Goal: Transaction & Acquisition: Purchase product/service

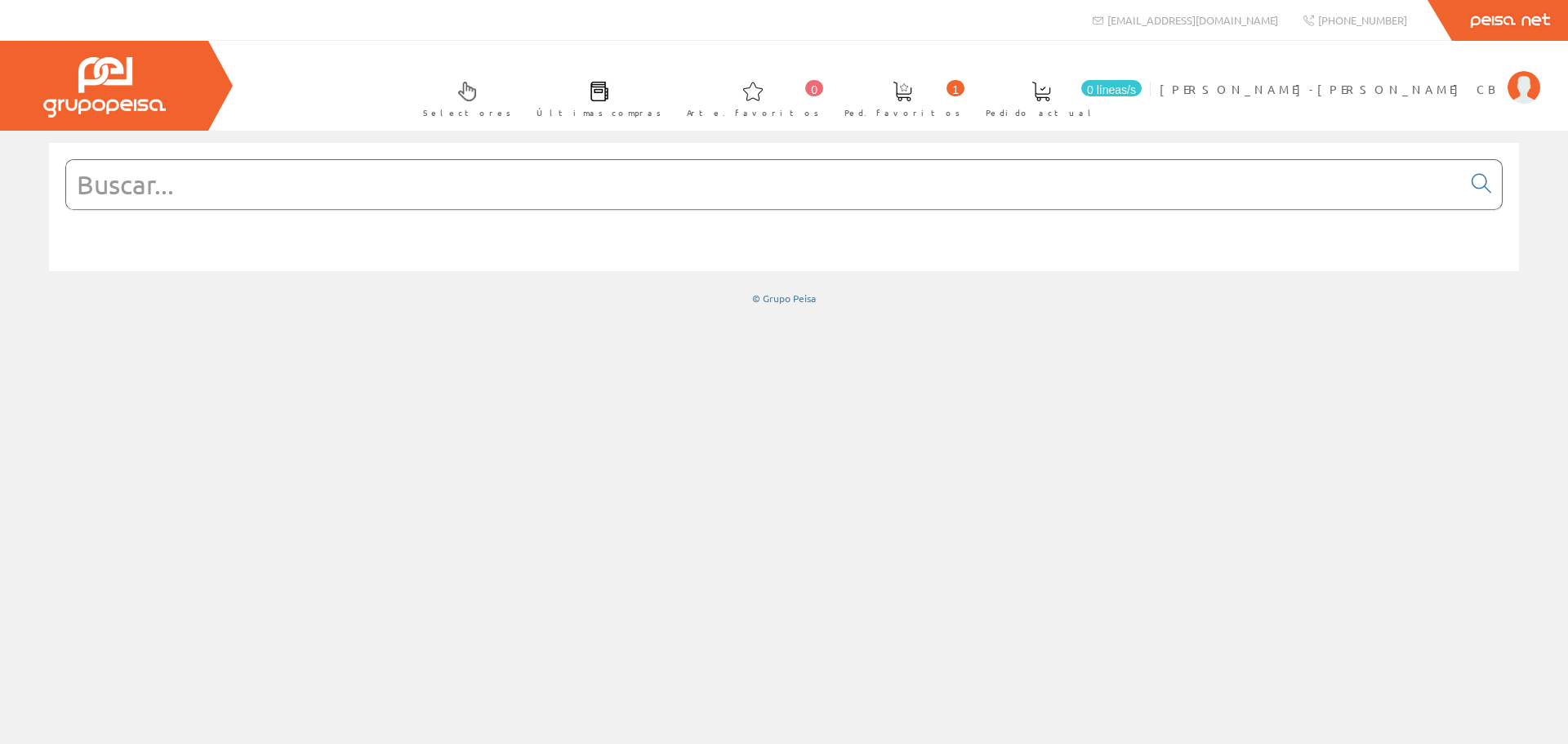
click at [217, 180] on input "text" at bounding box center [764, 184] width 1396 height 49
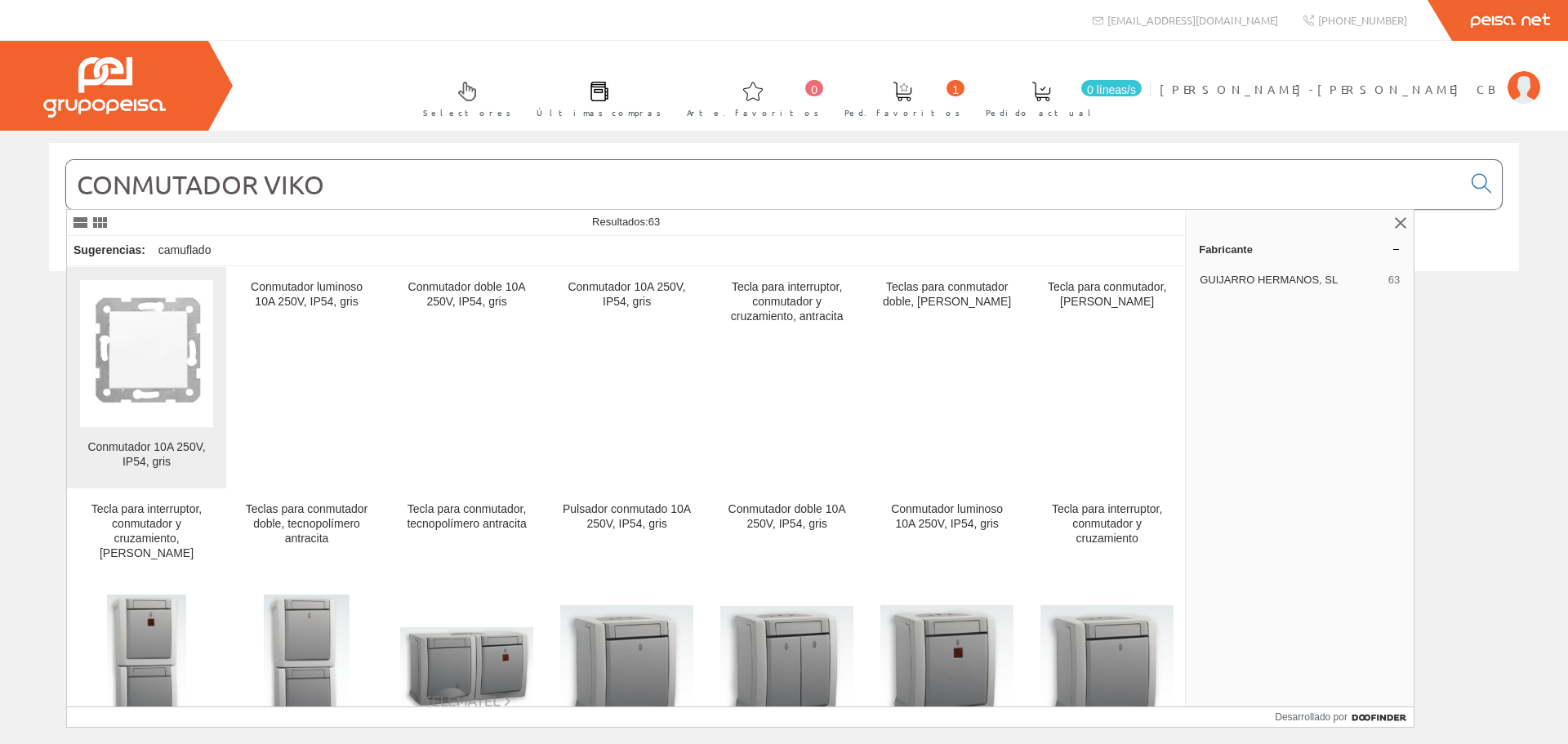
type input "CONMUTADOR VIKO"
click at [112, 333] on img at bounding box center [147, 353] width 133 height 134
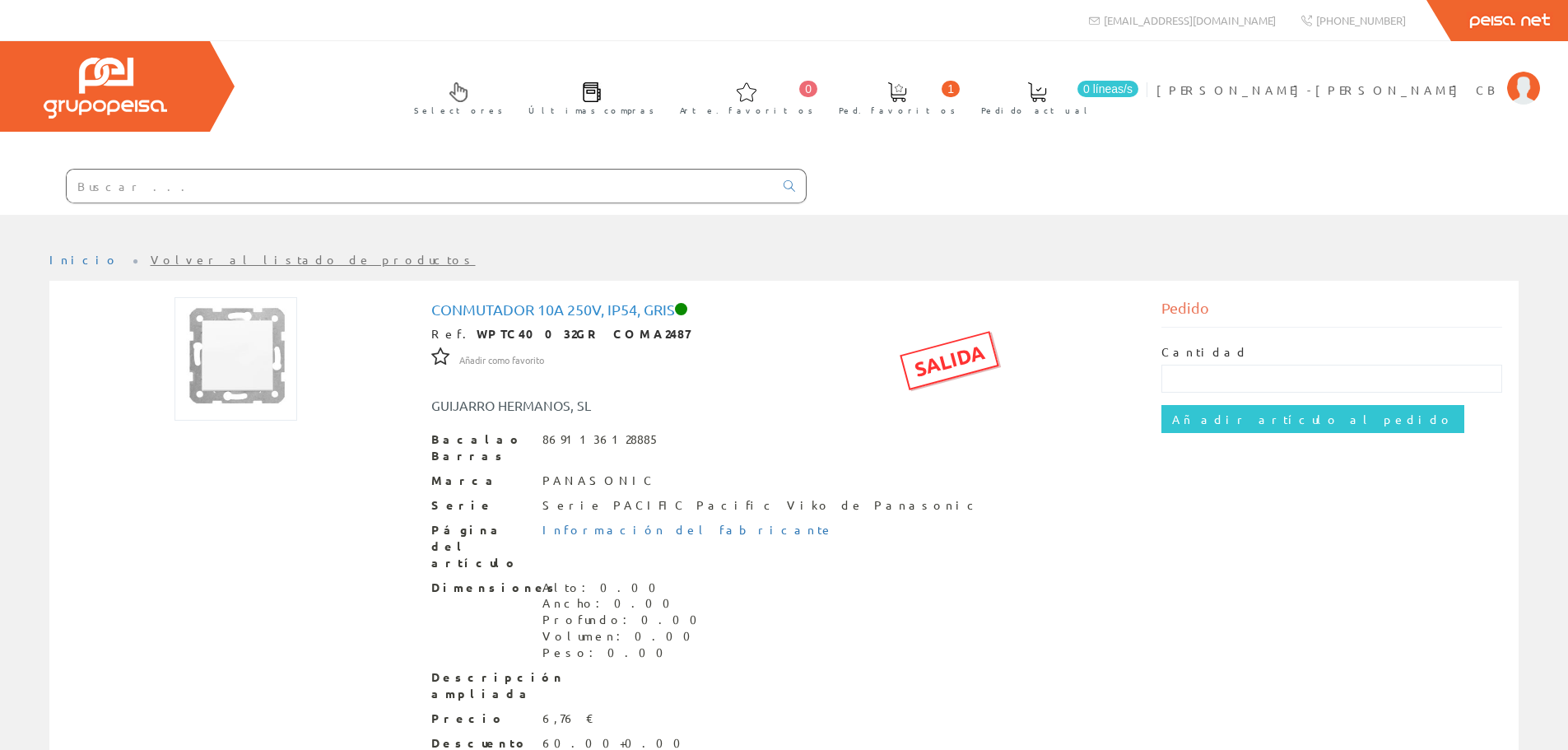
click at [323, 195] on input "text" at bounding box center [419, 186] width 707 height 33
paste input "WKTT01032WH"
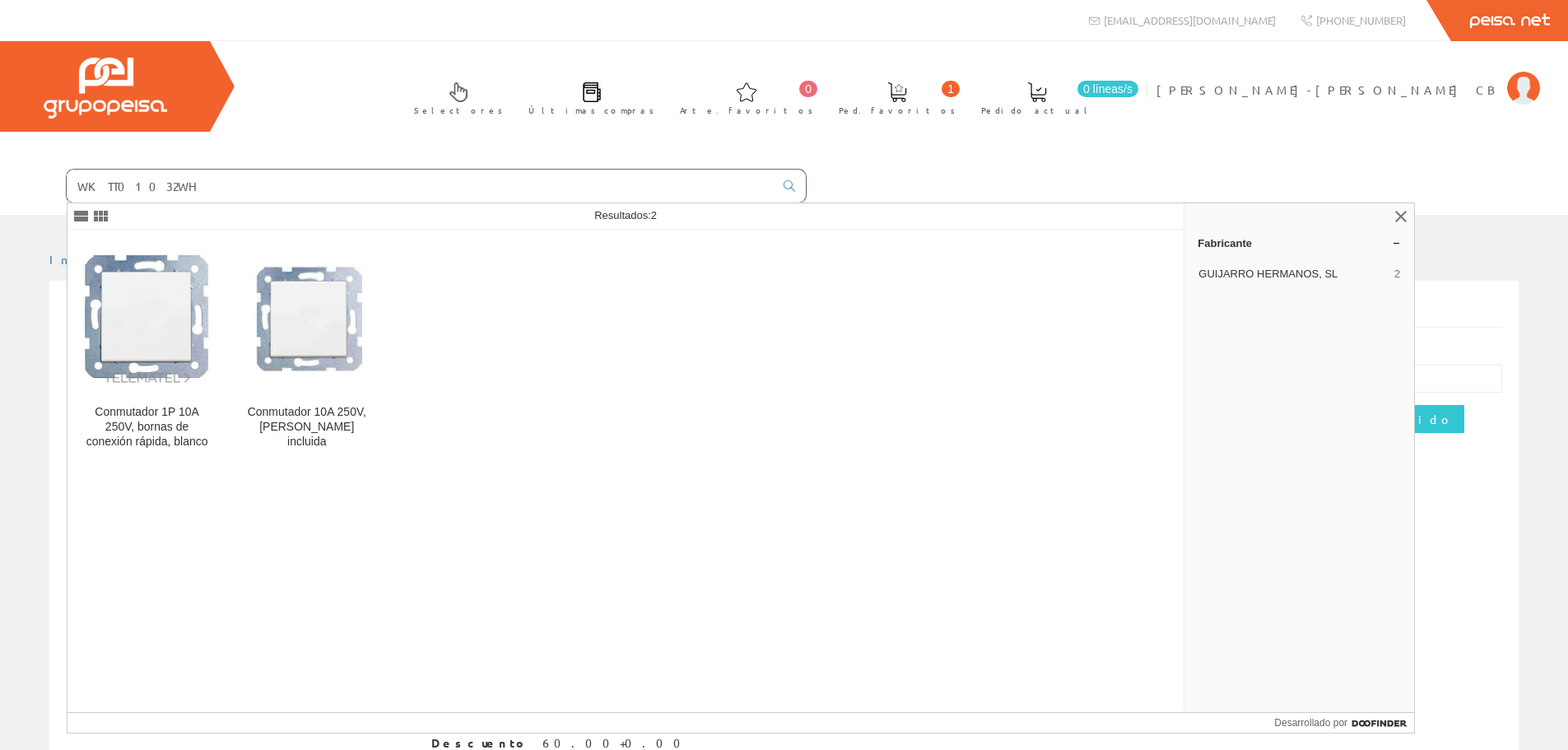
type input "WKTT01032WH"
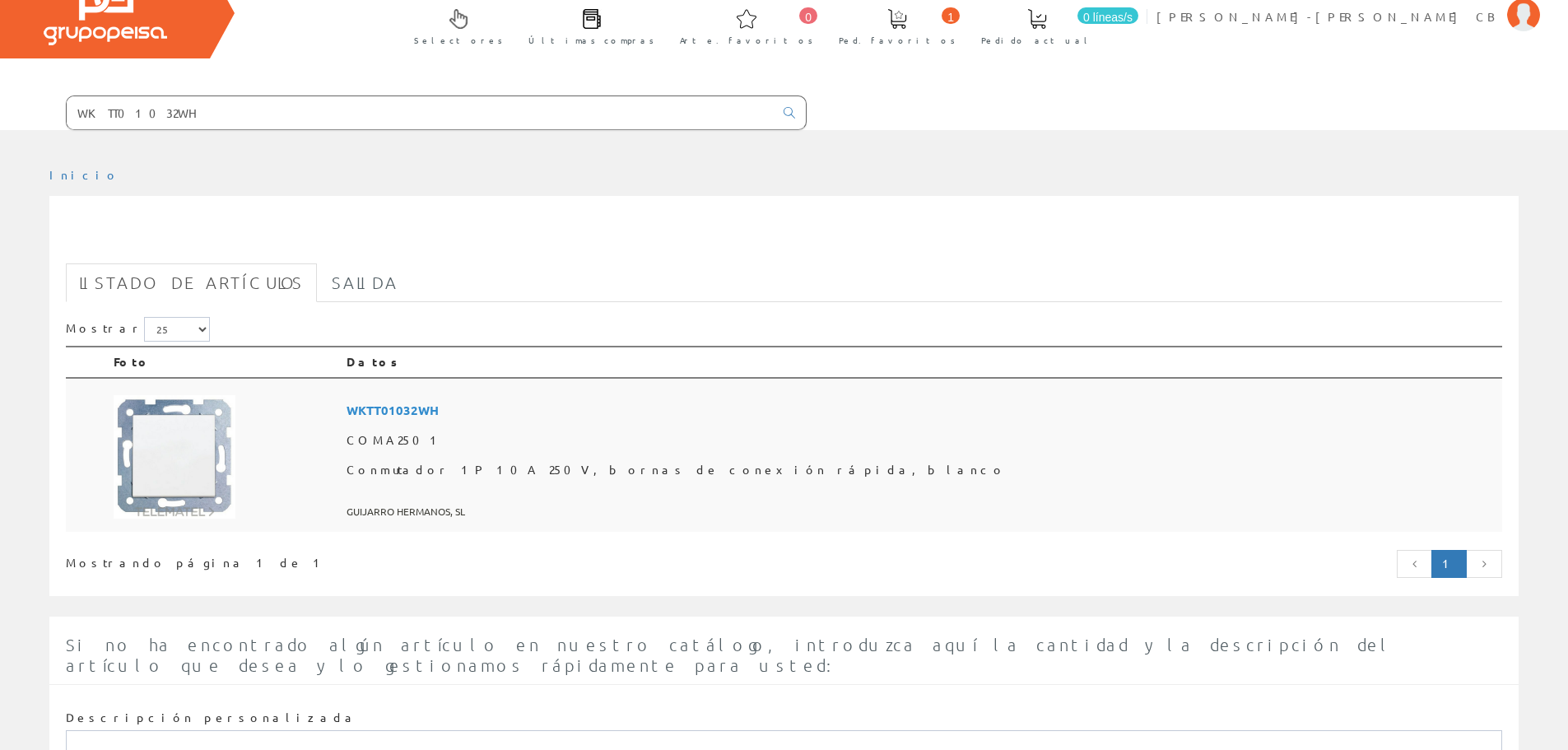
scroll to position [273, 0]
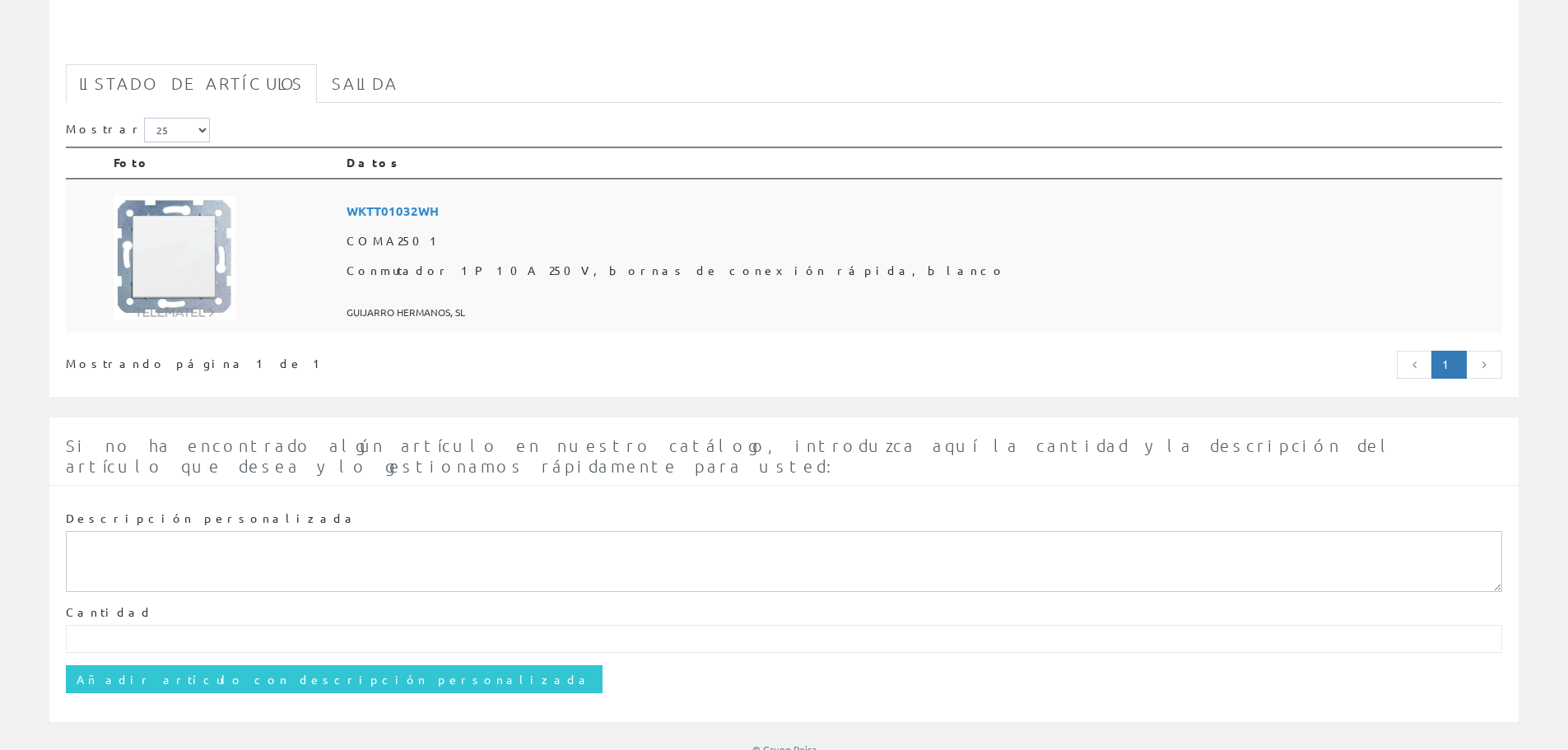
click at [196, 263] on img at bounding box center [174, 257] width 122 height 123
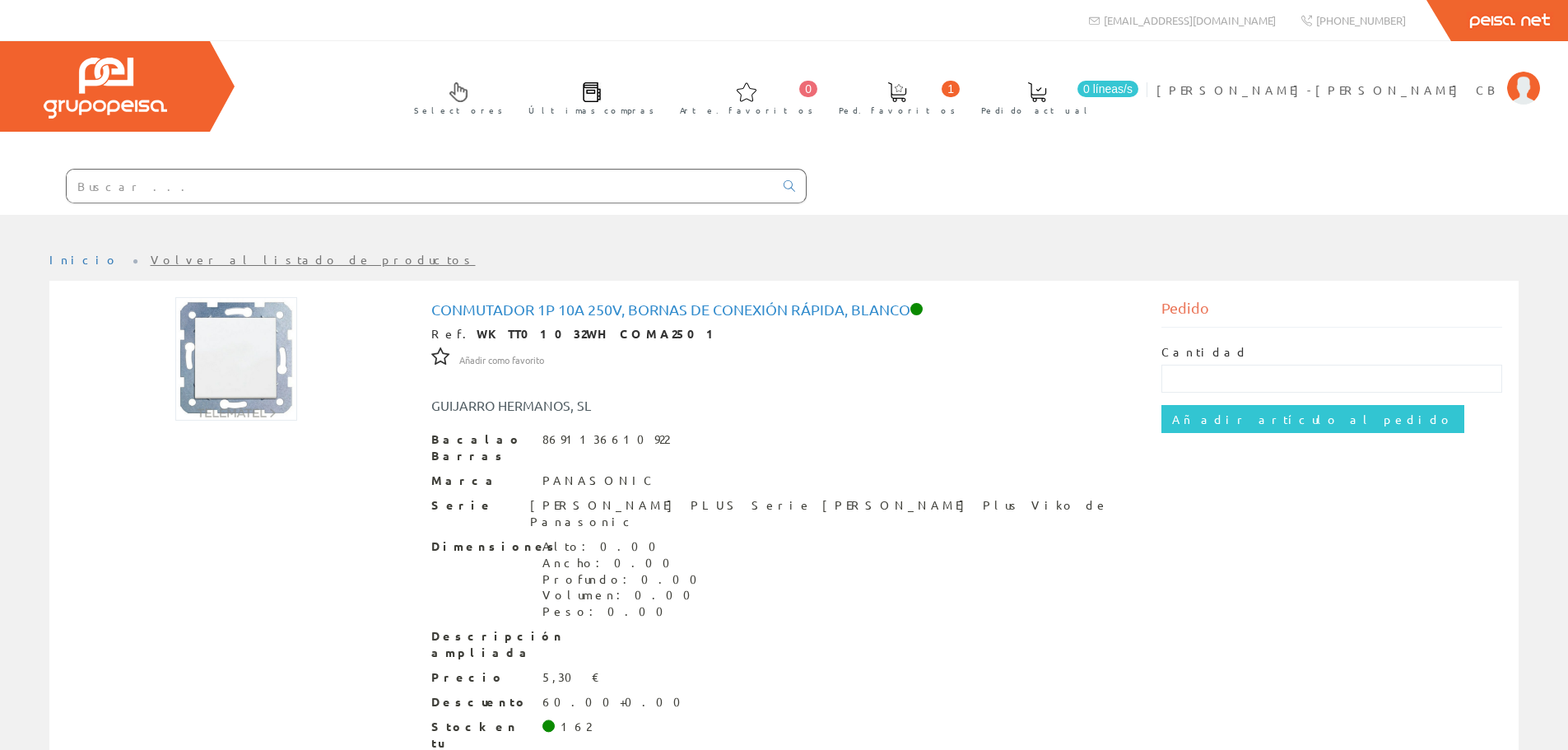
scroll to position [65, 0]
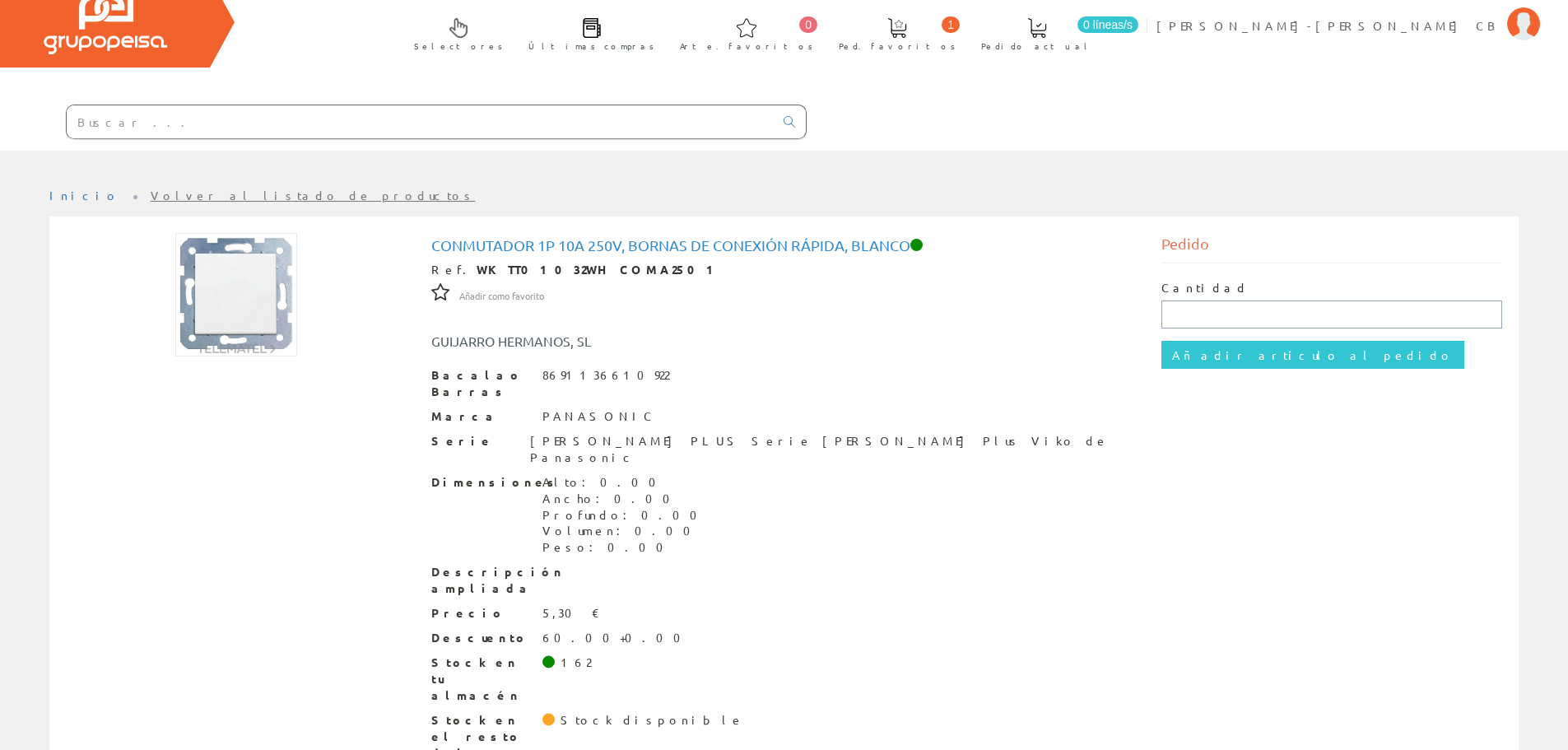
click at [1231, 310] on input "text" at bounding box center [1331, 314] width 341 height 28
type input "10"
click at [1212, 352] on input "Añadir artículo al pedido" at bounding box center [1313, 355] width 303 height 28
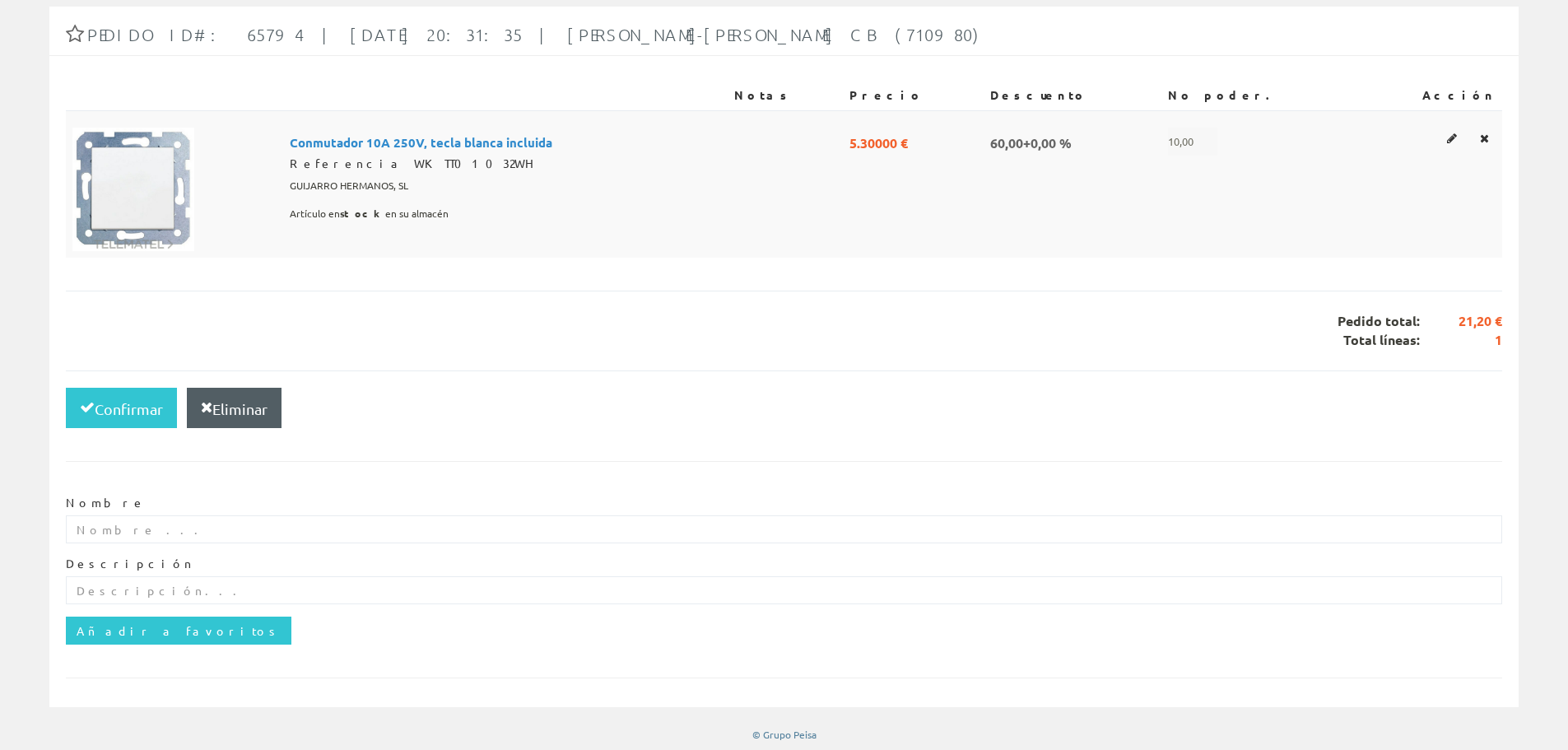
scroll to position [266, 0]
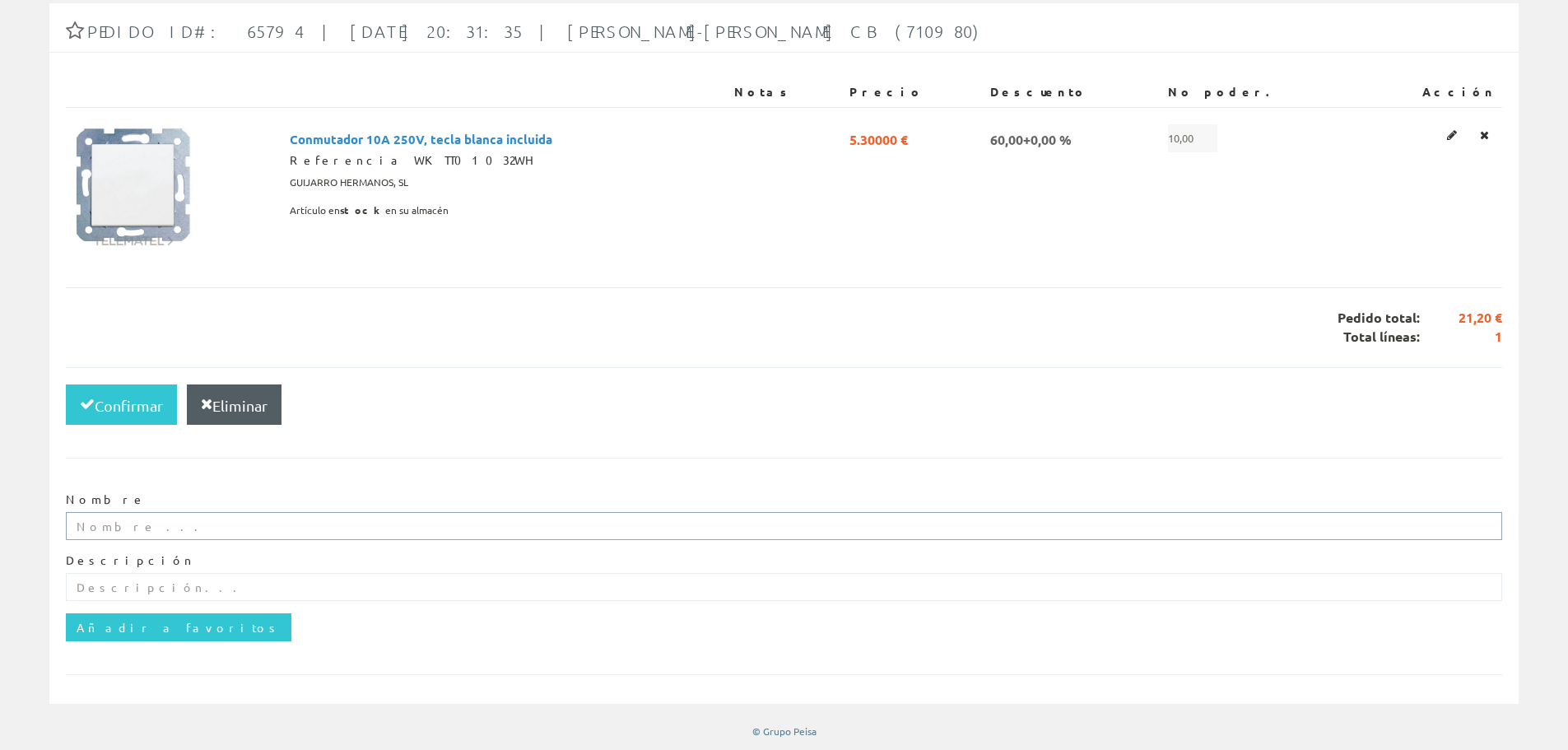
click at [123, 531] on input "text" at bounding box center [783, 526] width 1436 height 28
type input "PABLO"
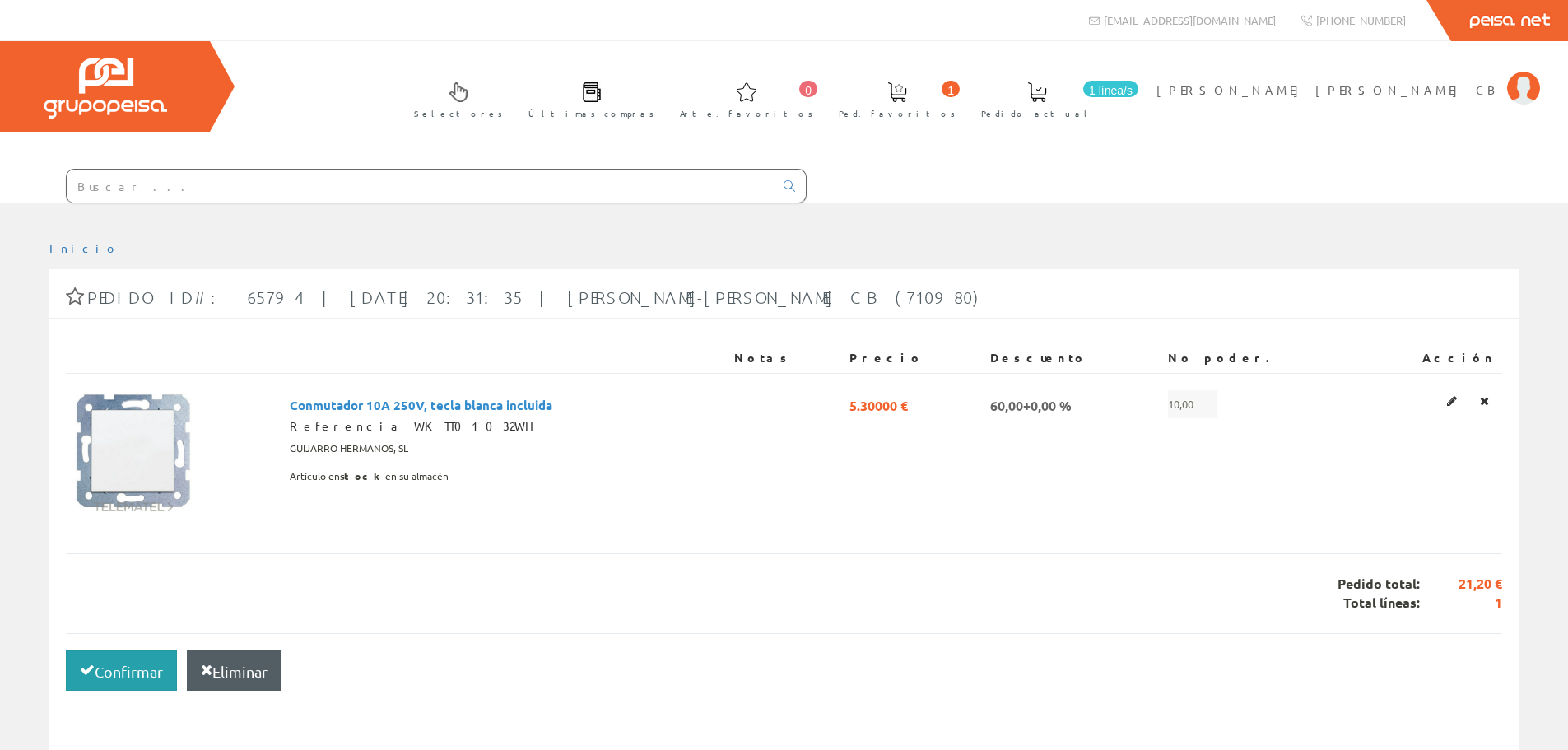
click at [109, 672] on font "Confirmar" at bounding box center [129, 672] width 68 height 18
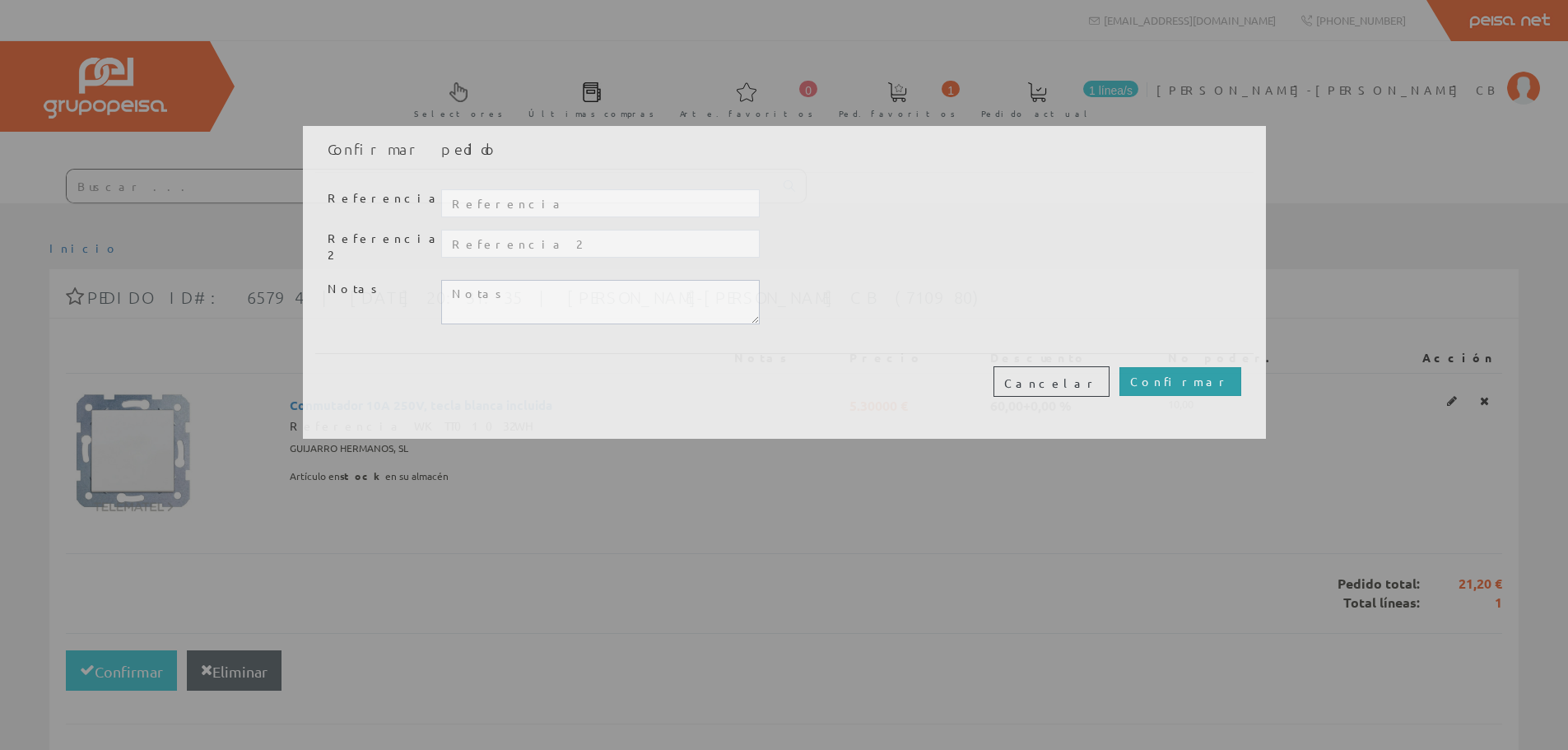
drag, startPoint x: 1168, startPoint y: 367, endPoint x: 1196, endPoint y: 365, distance: 28.1
click at [1168, 367] on input "Confirmar" at bounding box center [1180, 380] width 122 height 28
click at [1197, 367] on input "Confirmar" at bounding box center [1180, 380] width 122 height 28
click at [1201, 374] on input "Confirmar" at bounding box center [1180, 380] width 122 height 28
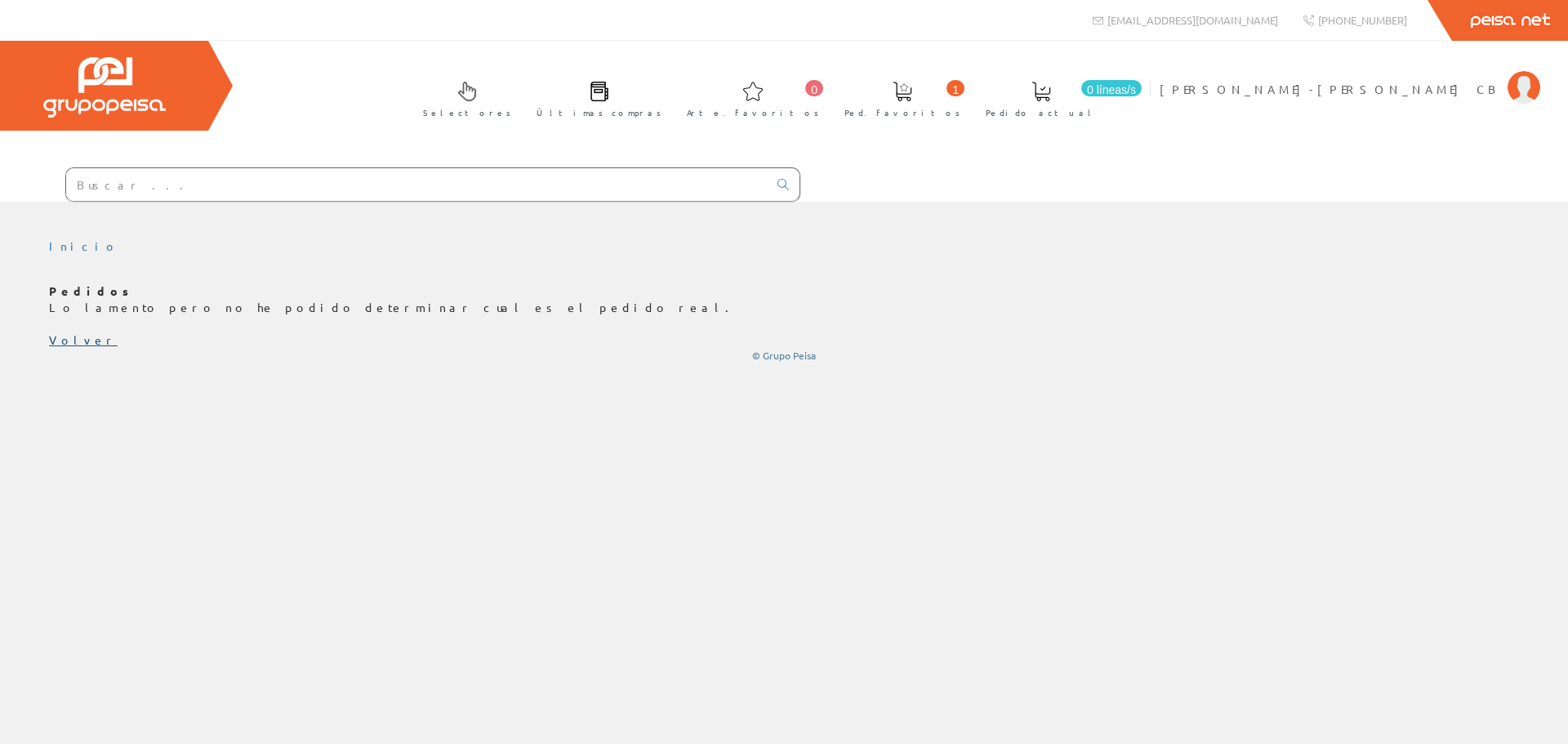
click at [75, 335] on font "Volver" at bounding box center [83, 340] width 69 height 15
click at [912, 89] on span at bounding box center [902, 91] width 19 height 19
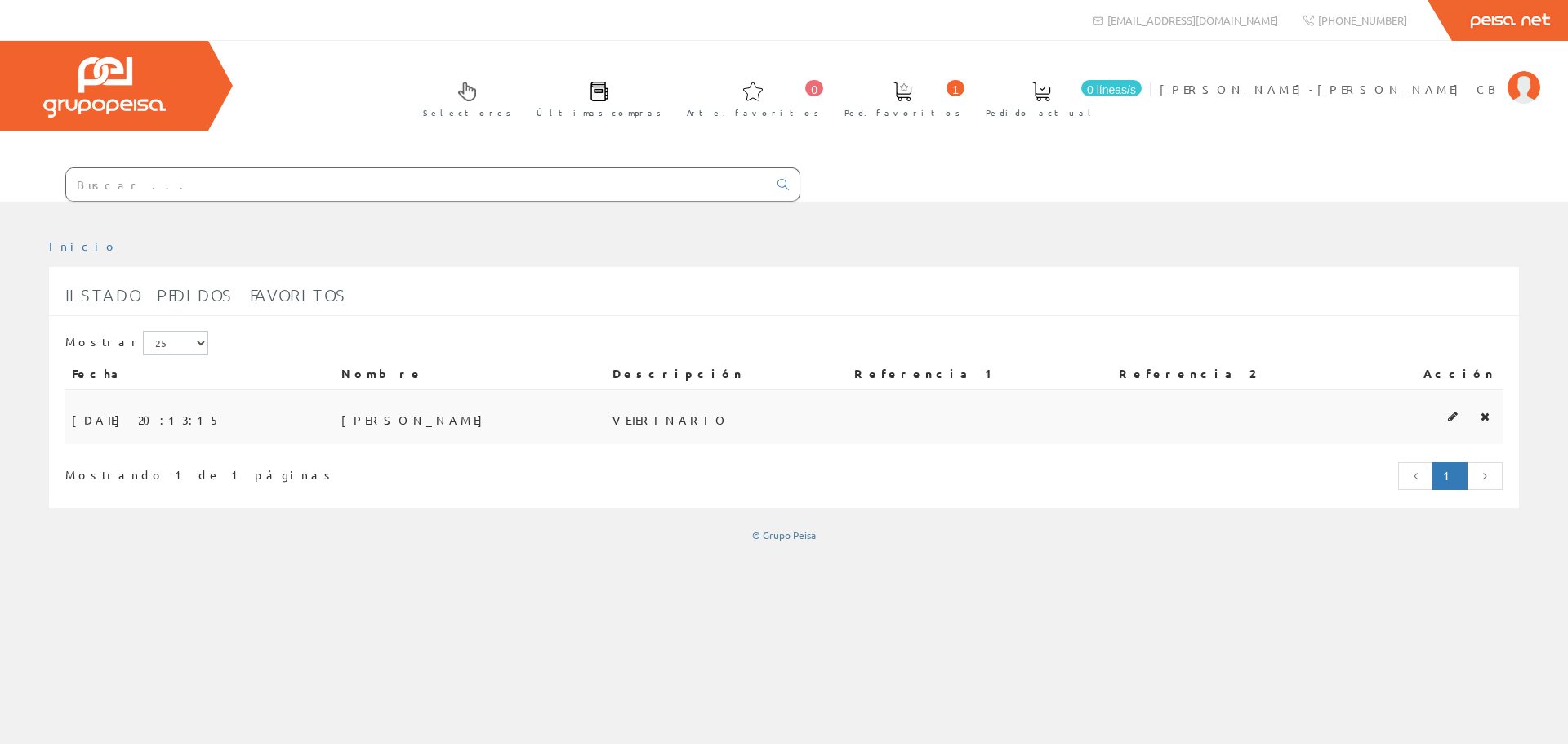
click at [441, 418] on font "[PERSON_NAME]" at bounding box center [416, 419] width 149 height 15
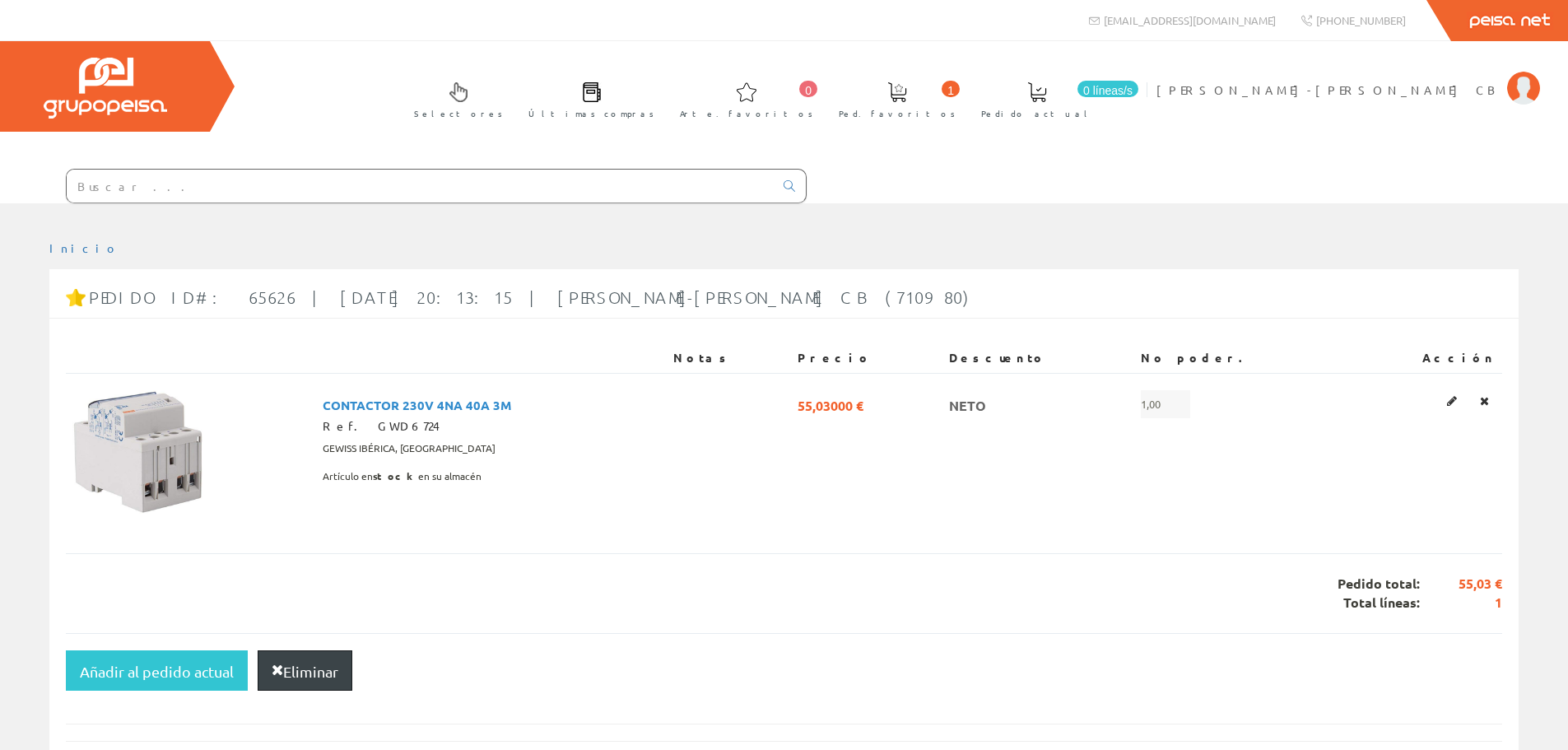
drag, startPoint x: 325, startPoint y: 663, endPoint x: 851, endPoint y: 84, distance: 782.3
click at [325, 663] on font "Eliminar" at bounding box center [311, 672] width 55 height 18
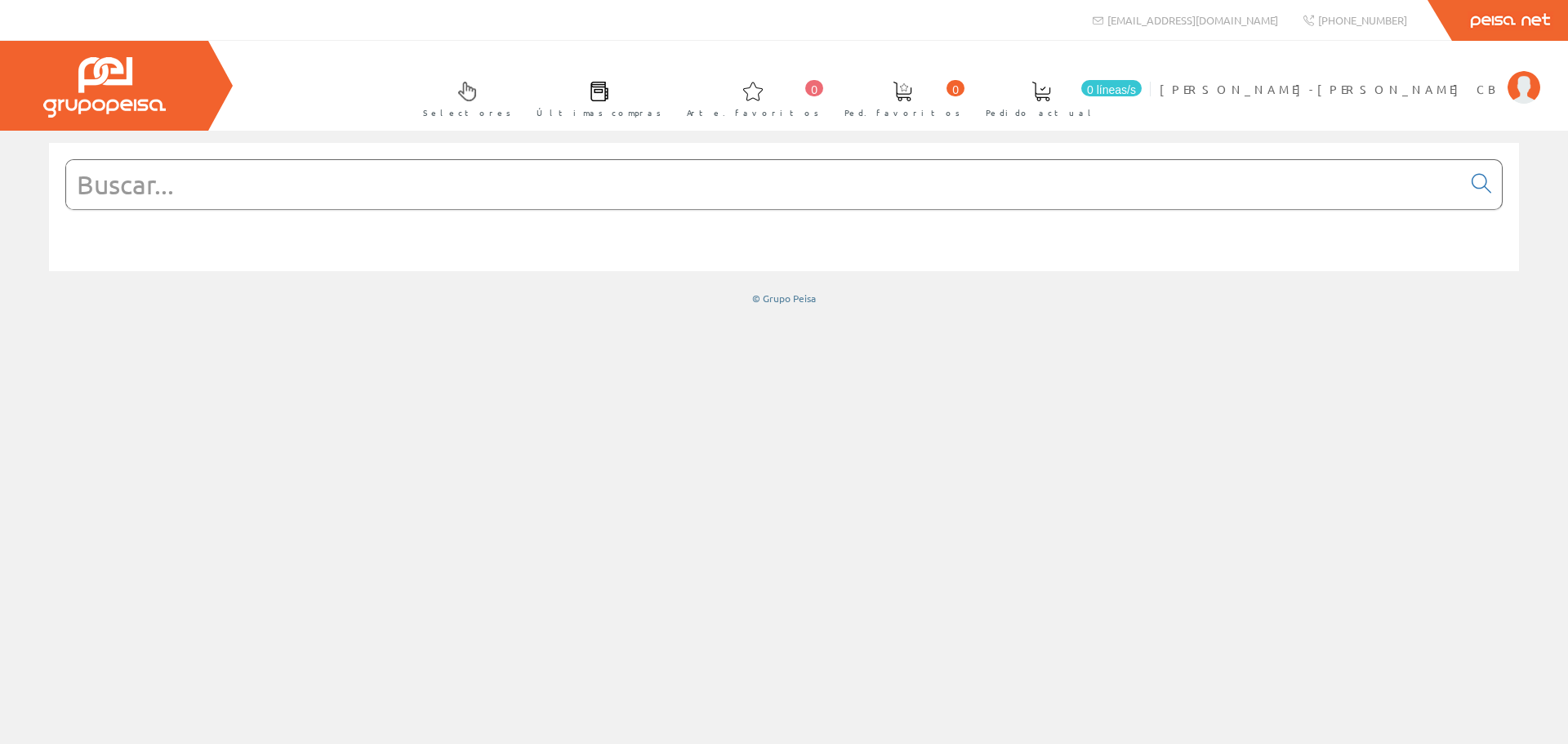
click at [609, 95] on span at bounding box center [600, 91] width 19 height 19
click at [609, 89] on span at bounding box center [600, 91] width 19 height 19
